Goal: Task Accomplishment & Management: Manage account settings

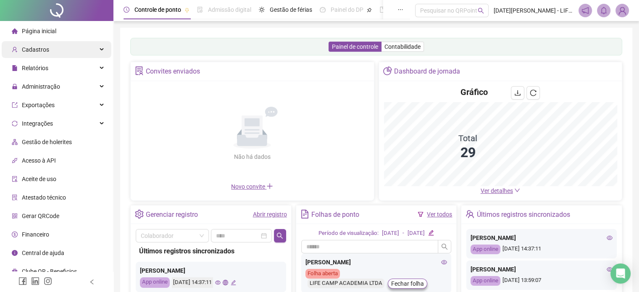
click at [39, 53] on span "Cadastros" at bounding box center [30, 49] width 37 height 17
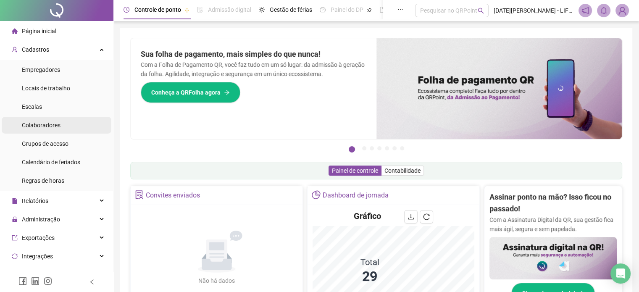
click at [41, 129] on div "Colaboradores" at bounding box center [41, 125] width 39 height 17
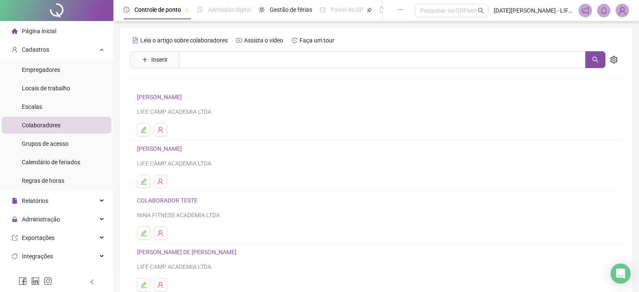
click at [185, 148] on link "[PERSON_NAME]" at bounding box center [161, 148] width 48 height 7
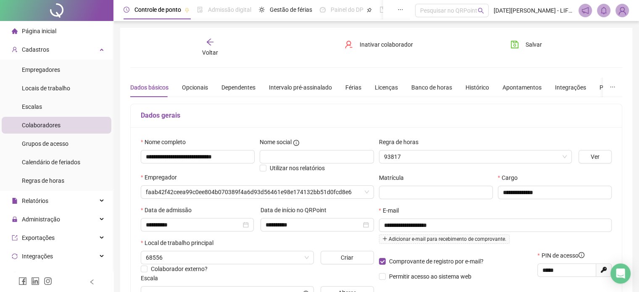
type input "**********"
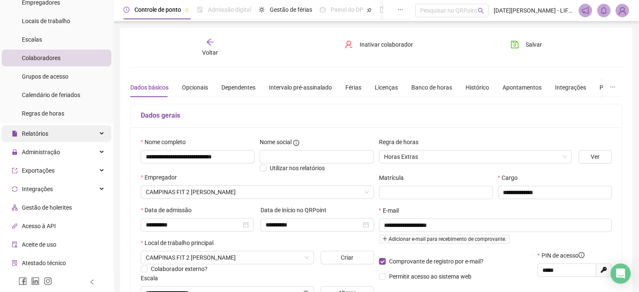
scroll to position [122, 0]
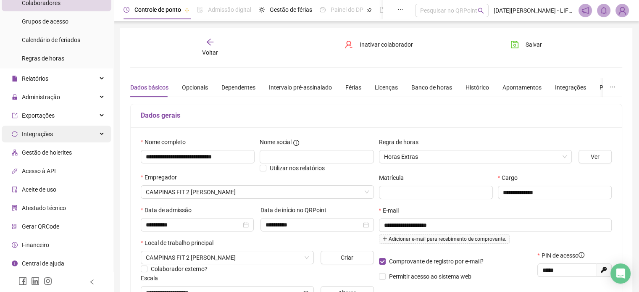
click at [49, 133] on span "Integrações" at bounding box center [37, 134] width 31 height 7
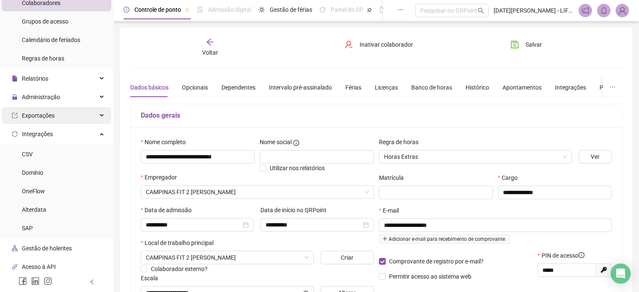
click at [42, 110] on span "Exportações" at bounding box center [33, 115] width 43 height 17
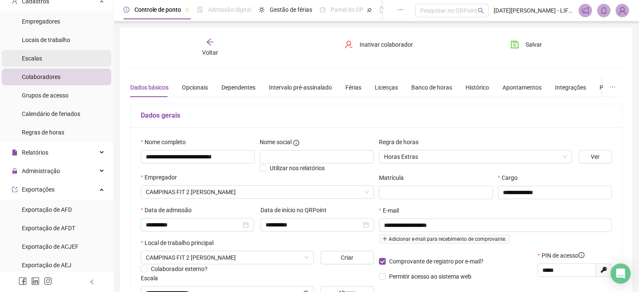
scroll to position [0, 0]
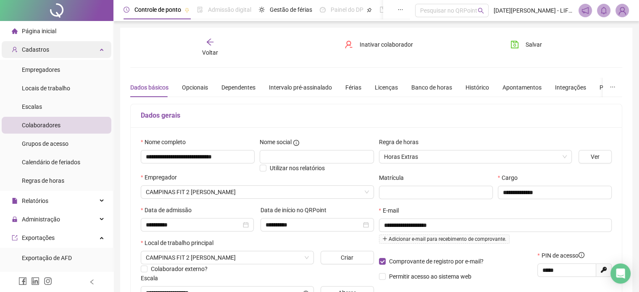
click at [84, 46] on div "Cadastros" at bounding box center [57, 49] width 110 height 17
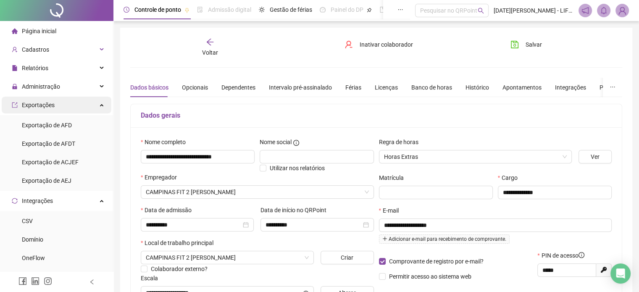
click at [92, 103] on div "Exportações" at bounding box center [57, 105] width 110 height 17
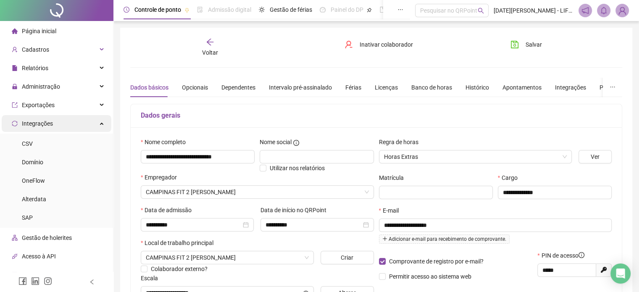
click at [96, 119] on div "Integrações" at bounding box center [57, 123] width 110 height 17
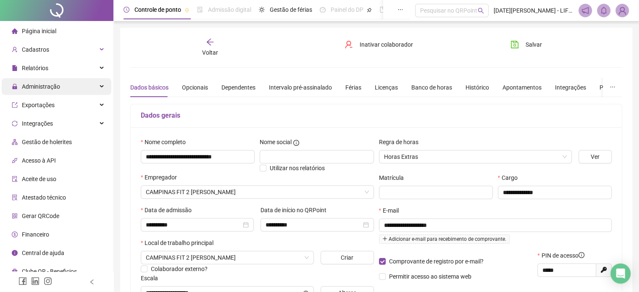
click at [63, 94] on div "Administração" at bounding box center [57, 86] width 110 height 17
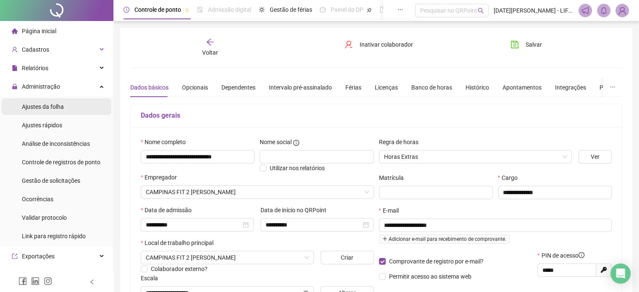
click at [63, 108] on span "Ajustes da folha" at bounding box center [43, 106] width 42 height 7
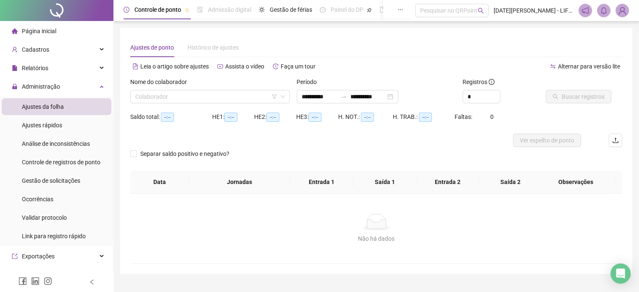
type input "**********"
click at [242, 97] on input "search" at bounding box center [206, 96] width 142 height 13
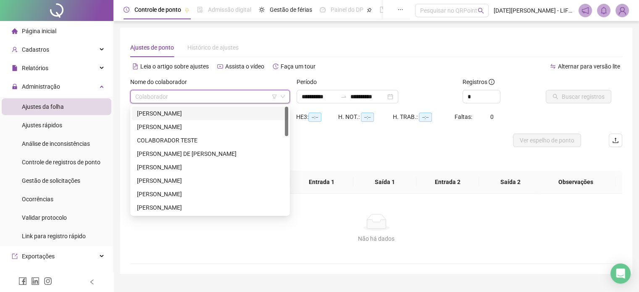
click at [240, 116] on div "[PERSON_NAME]" at bounding box center [210, 113] width 146 height 9
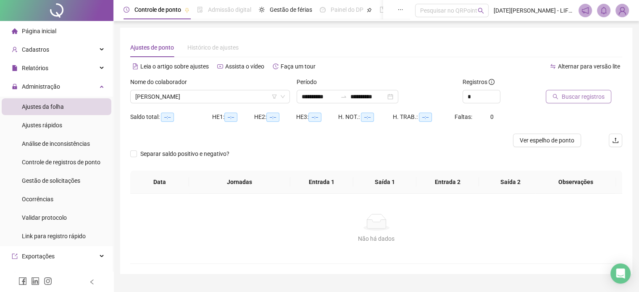
click at [567, 92] on span "Buscar registros" at bounding box center [583, 96] width 43 height 9
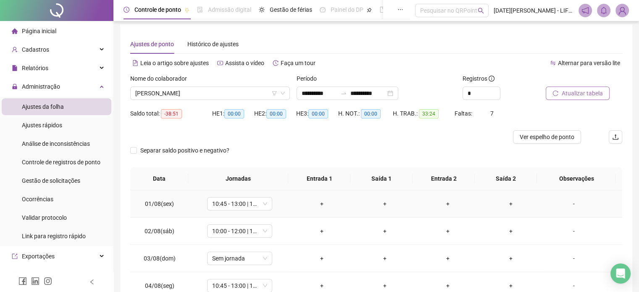
scroll to position [41, 0]
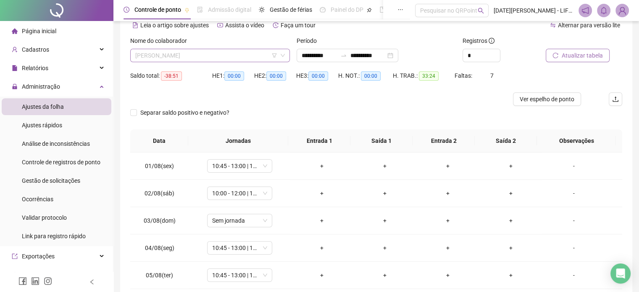
click at [216, 56] on span "[PERSON_NAME]" at bounding box center [210, 55] width 150 height 13
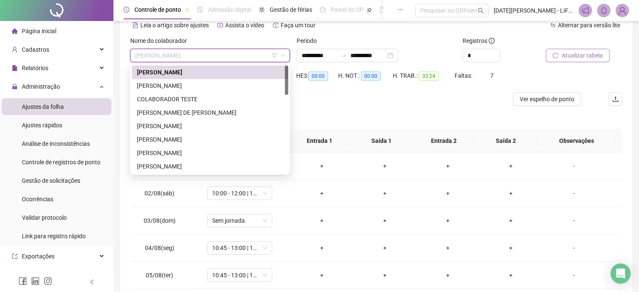
click at [216, 56] on span "[PERSON_NAME]" at bounding box center [210, 55] width 150 height 13
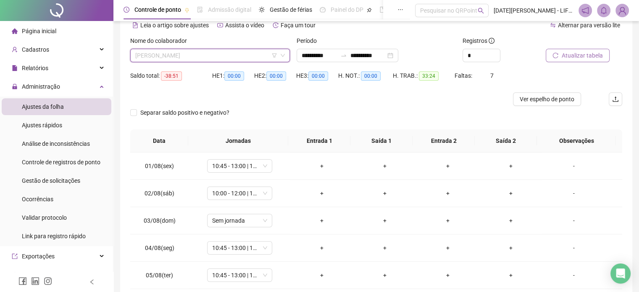
click at [216, 53] on span "[PERSON_NAME]" at bounding box center [210, 55] width 150 height 13
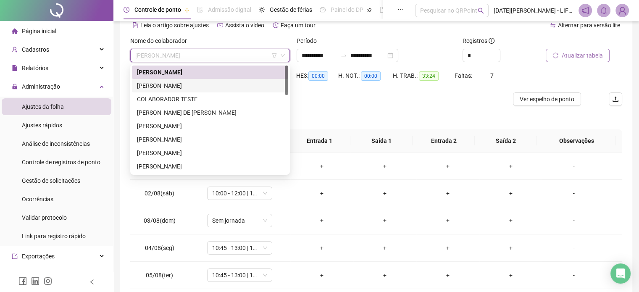
click at [214, 82] on div "[PERSON_NAME]" at bounding box center [210, 85] width 146 height 9
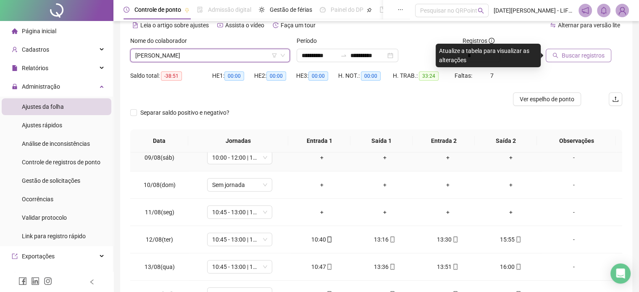
scroll to position [283, 0]
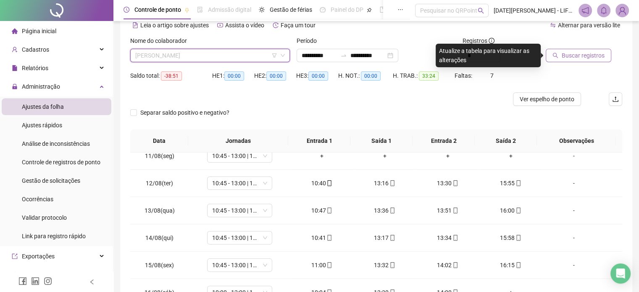
click at [262, 59] on span "[PERSON_NAME]" at bounding box center [210, 55] width 150 height 13
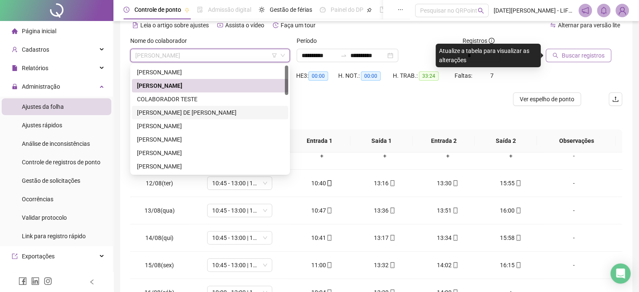
click at [238, 108] on div "[PERSON_NAME] DE [PERSON_NAME]" at bounding box center [210, 112] width 146 height 9
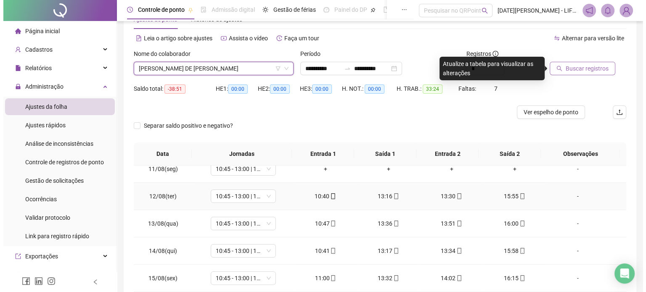
scroll to position [29, 0]
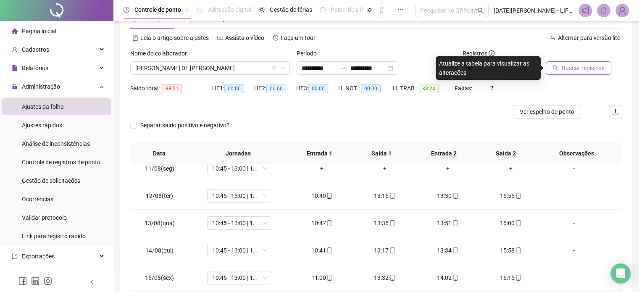
click at [550, 78] on div "Buscar registros" at bounding box center [584, 65] width 83 height 33
click at [558, 70] on button "Buscar registros" at bounding box center [579, 67] width 66 height 13
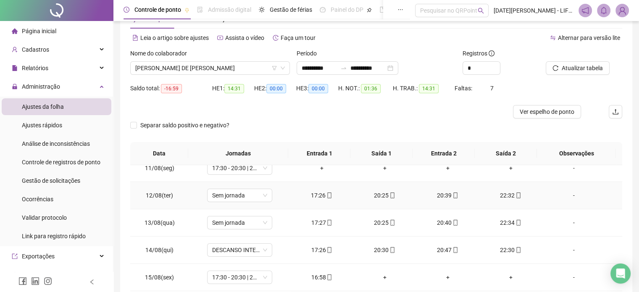
scroll to position [0, 0]
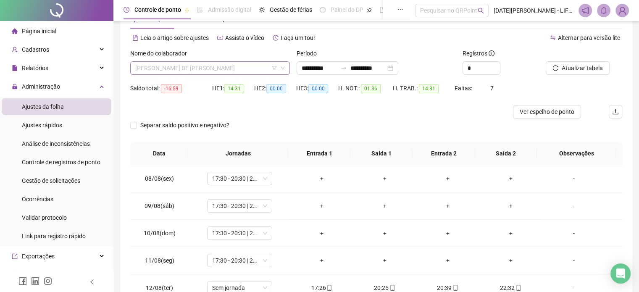
click at [222, 72] on span "[PERSON_NAME] DE [PERSON_NAME]" at bounding box center [210, 68] width 150 height 13
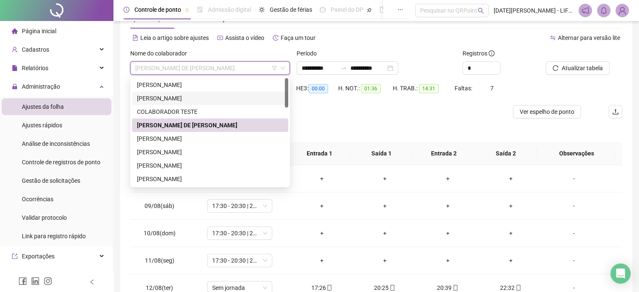
click at [223, 94] on div "[PERSON_NAME]" at bounding box center [210, 98] width 146 height 9
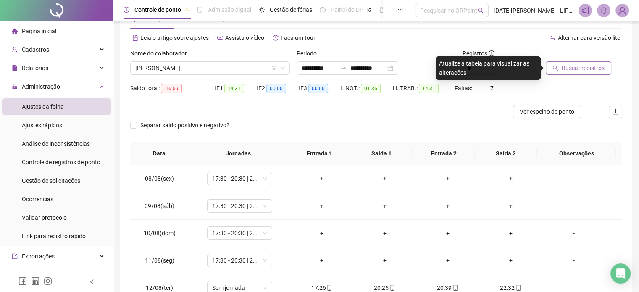
click at [585, 65] on span "Buscar registros" at bounding box center [583, 67] width 43 height 9
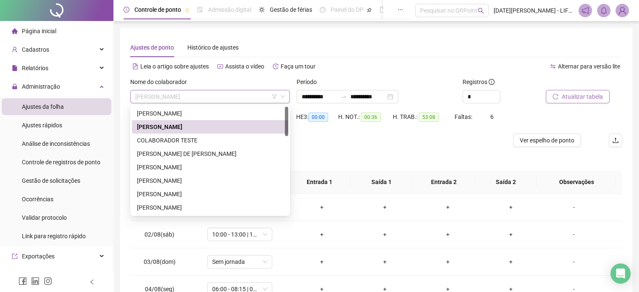
click at [262, 97] on span "[PERSON_NAME]" at bounding box center [210, 96] width 150 height 13
click at [246, 165] on div "[PERSON_NAME]" at bounding box center [210, 167] width 146 height 9
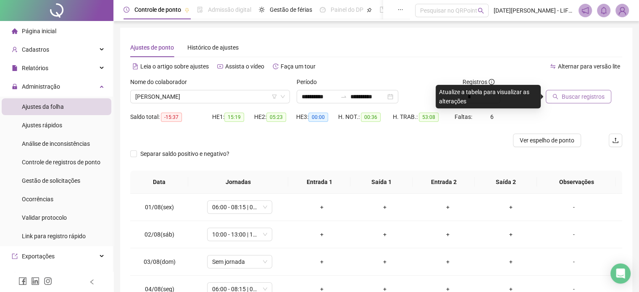
click at [590, 98] on span "Buscar registros" at bounding box center [583, 96] width 43 height 9
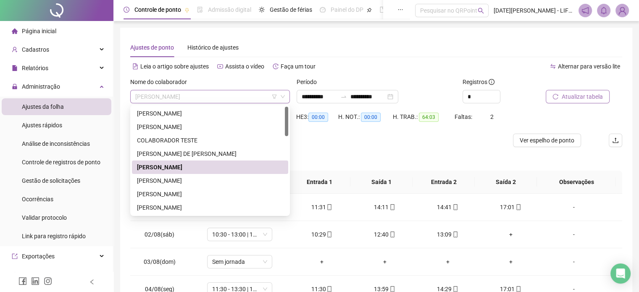
click at [220, 96] on span "[PERSON_NAME]" at bounding box center [210, 96] width 150 height 13
click at [203, 179] on div "[PERSON_NAME]" at bounding box center [210, 180] width 146 height 9
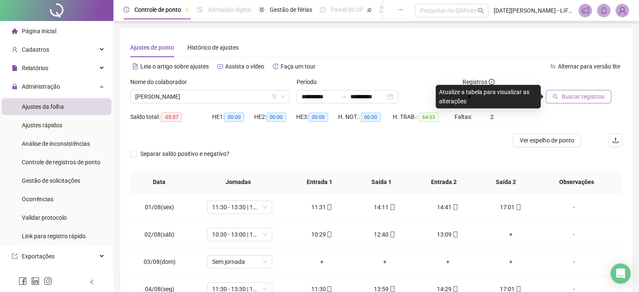
click at [568, 95] on span "Buscar registros" at bounding box center [583, 96] width 43 height 9
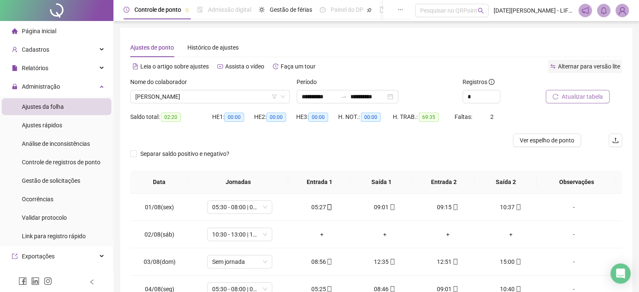
click at [557, 66] on div "Alternar para versão lite" at bounding box center [585, 66] width 74 height 13
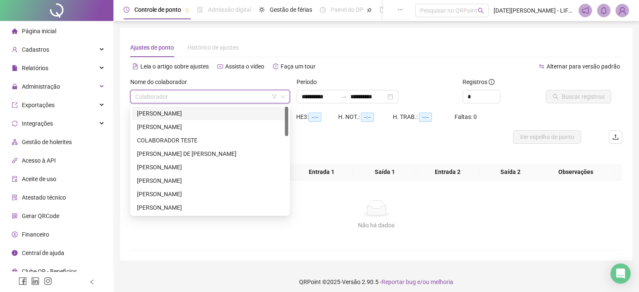
click at [233, 92] on input "search" at bounding box center [206, 96] width 142 height 13
click at [230, 125] on div "[PERSON_NAME]" at bounding box center [210, 126] width 146 height 9
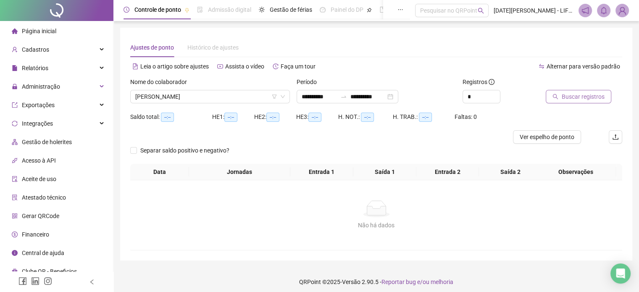
click at [579, 99] on span "Buscar registros" at bounding box center [583, 96] width 43 height 9
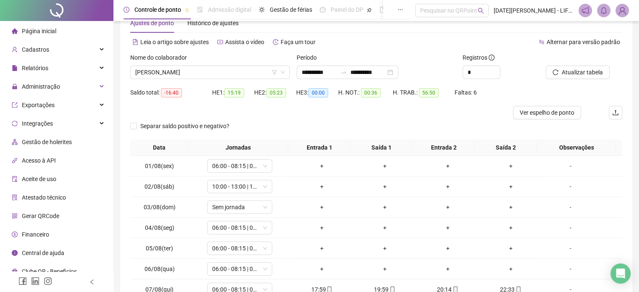
scroll to position [25, 0]
click at [569, 39] on span "Alternar para versão padrão" at bounding box center [584, 41] width 74 height 7
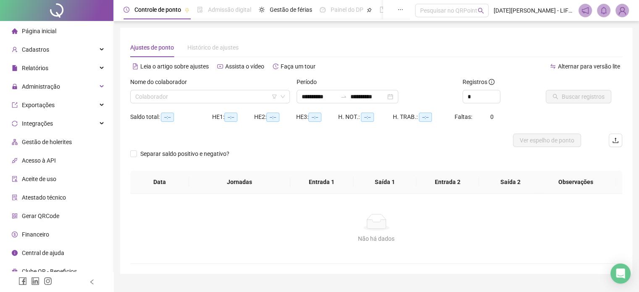
type input "**********"
click at [52, 92] on span "Administração" at bounding box center [36, 86] width 48 height 17
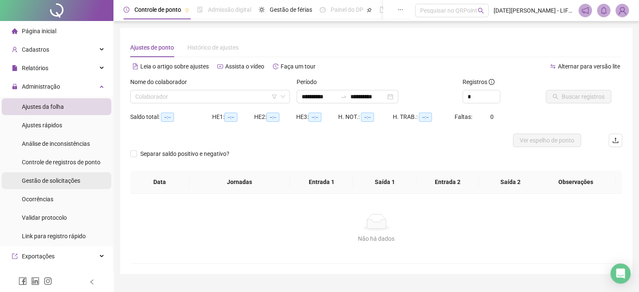
click at [68, 178] on span "Gestão de solicitações" at bounding box center [51, 180] width 58 height 7
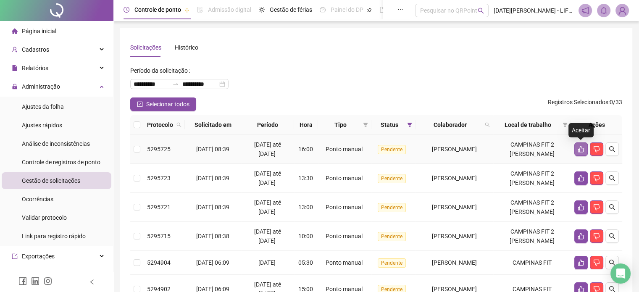
click at [582, 150] on icon "like" at bounding box center [581, 149] width 7 height 7
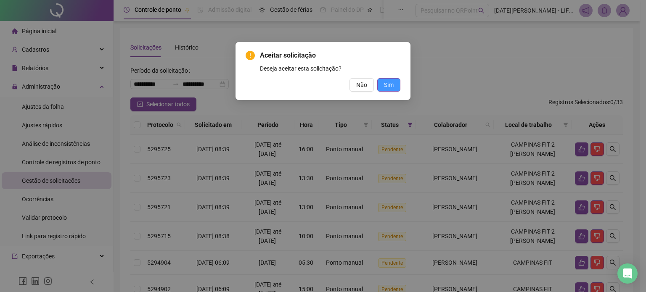
click at [392, 85] on span "Sim" at bounding box center [389, 84] width 10 height 9
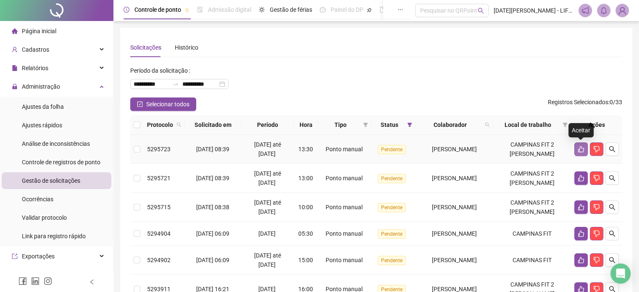
click at [580, 147] on icon "like" at bounding box center [582, 149] width 6 height 6
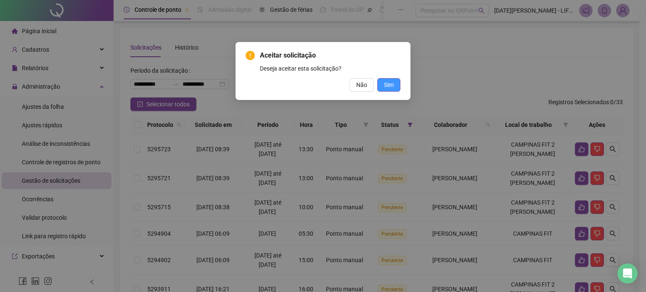
click at [389, 84] on span "Sim" at bounding box center [389, 84] width 10 height 9
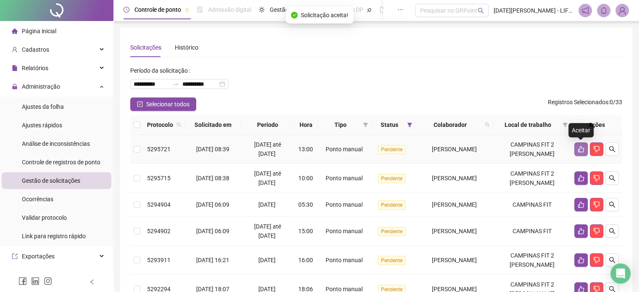
click at [582, 152] on icon "like" at bounding box center [582, 149] width 6 height 6
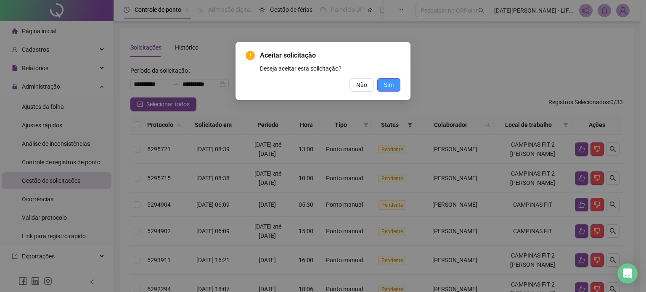
click at [384, 84] on span "Sim" at bounding box center [389, 84] width 10 height 9
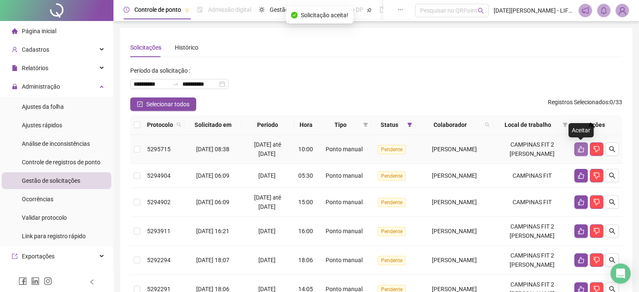
click at [580, 151] on icon "like" at bounding box center [582, 149] width 6 height 6
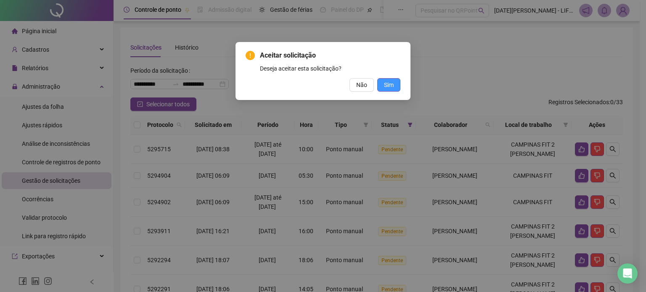
click at [392, 88] on span "Sim" at bounding box center [389, 84] width 10 height 9
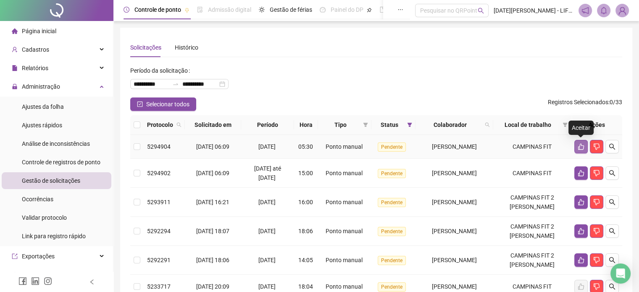
click at [581, 148] on icon "like" at bounding box center [581, 146] width 7 height 7
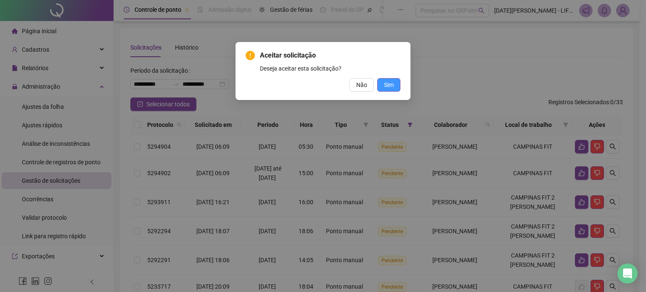
click at [394, 84] on button "Sim" at bounding box center [388, 84] width 23 height 13
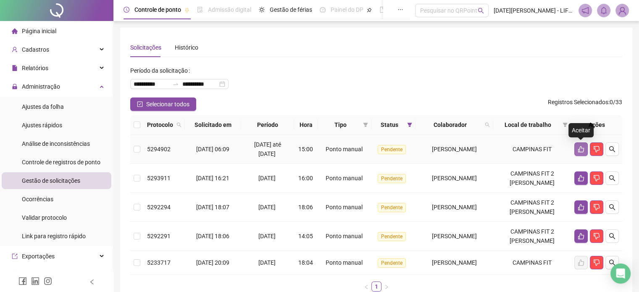
click at [577, 150] on button "button" at bounding box center [581, 149] width 13 height 13
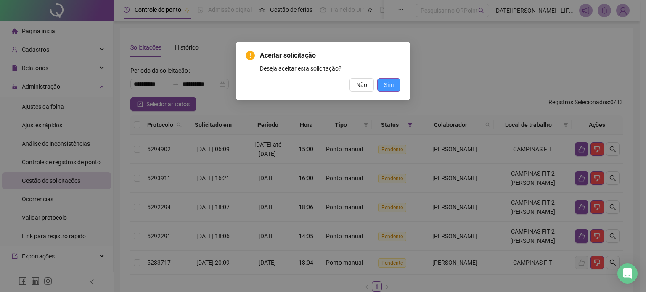
click at [394, 81] on button "Sim" at bounding box center [388, 84] width 23 height 13
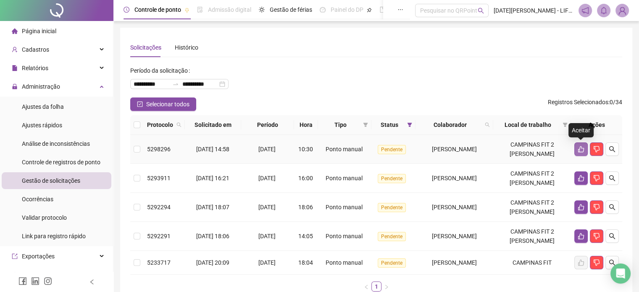
click at [580, 149] on icon "like" at bounding box center [582, 149] width 6 height 6
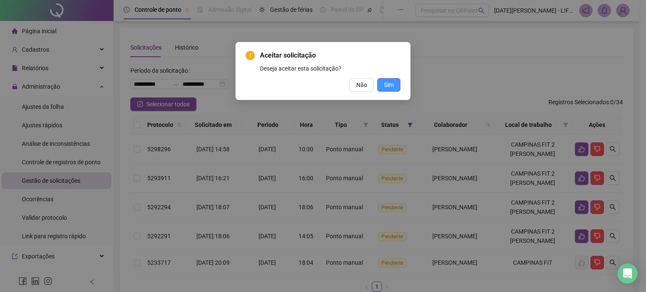
click at [397, 82] on button "Sim" at bounding box center [388, 84] width 23 height 13
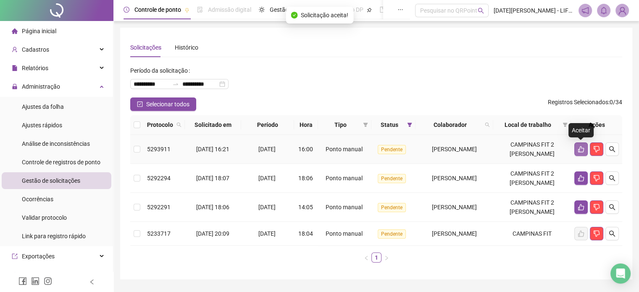
click at [582, 153] on button "button" at bounding box center [581, 149] width 13 height 13
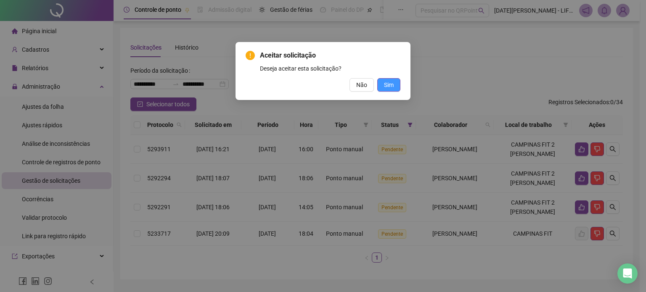
click at [390, 84] on span "Sim" at bounding box center [389, 84] width 10 height 9
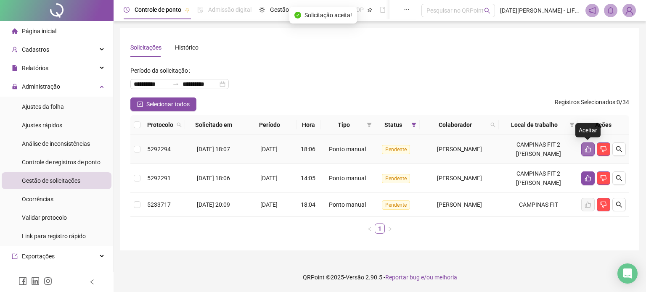
click at [587, 148] on icon "like" at bounding box center [587, 149] width 7 height 7
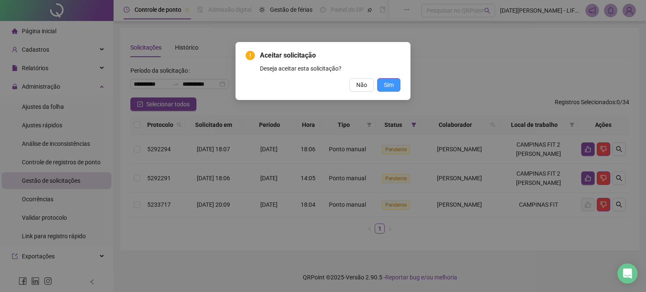
click at [394, 87] on span "Sim" at bounding box center [389, 84] width 10 height 9
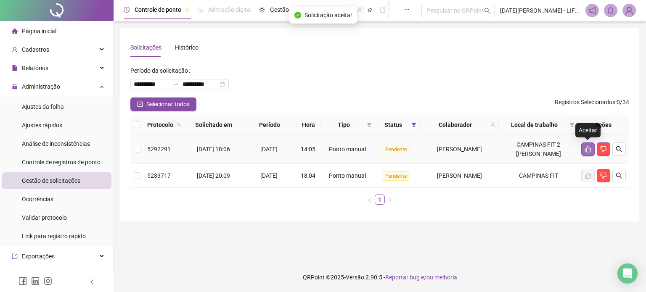
click at [591, 147] on icon "like" at bounding box center [587, 149] width 7 height 7
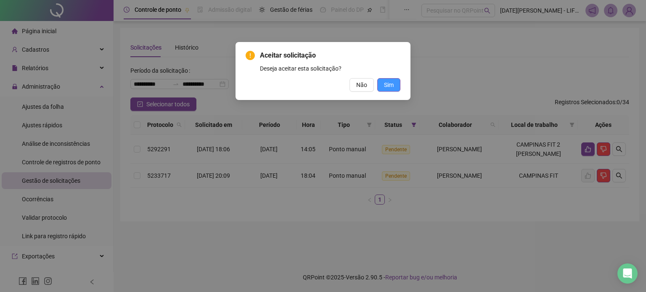
click at [395, 85] on button "Sim" at bounding box center [388, 84] width 23 height 13
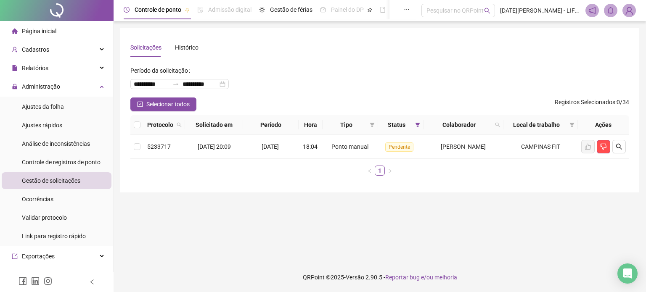
click at [269, 71] on div "**********" at bounding box center [379, 81] width 499 height 34
